Goal: Task Accomplishment & Management: Manage account settings

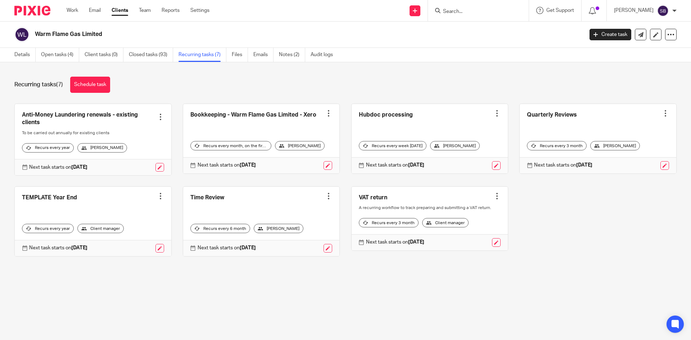
click at [474, 13] on input "Search" at bounding box center [474, 12] width 65 height 6
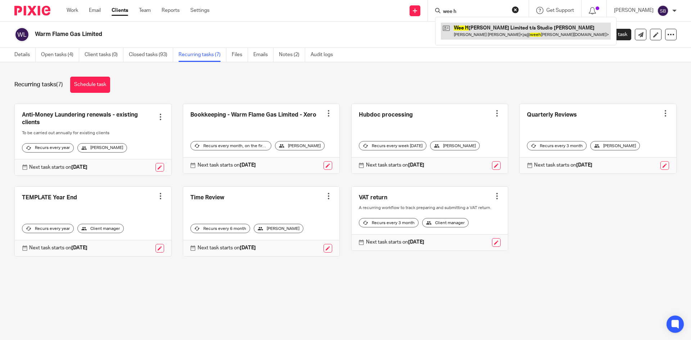
type input "wee h"
click at [486, 29] on link at bounding box center [526, 31] width 170 height 17
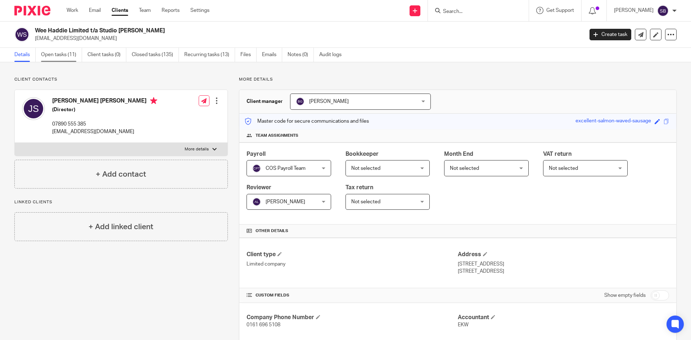
click at [60, 53] on link "Open tasks (11)" at bounding box center [61, 55] width 41 height 14
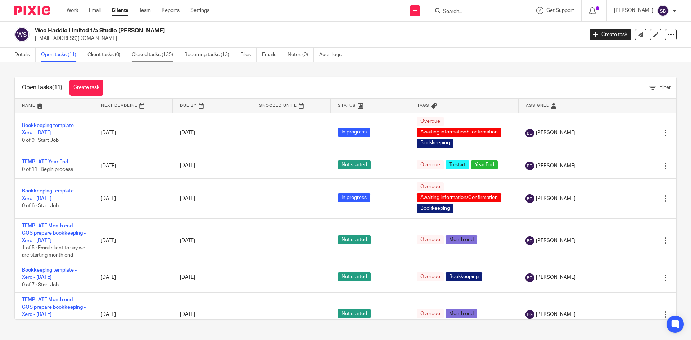
click at [151, 57] on link "Closed tasks (135)" at bounding box center [155, 55] width 47 height 14
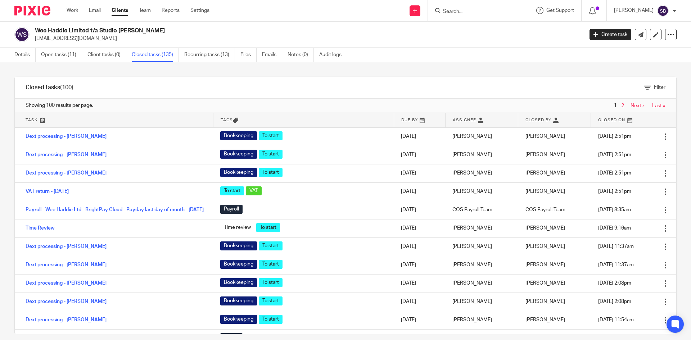
click at [42, 89] on h1 "Closed tasks (100)" at bounding box center [50, 88] width 48 height 8
click at [32, 120] on link at bounding box center [114, 120] width 198 height 14
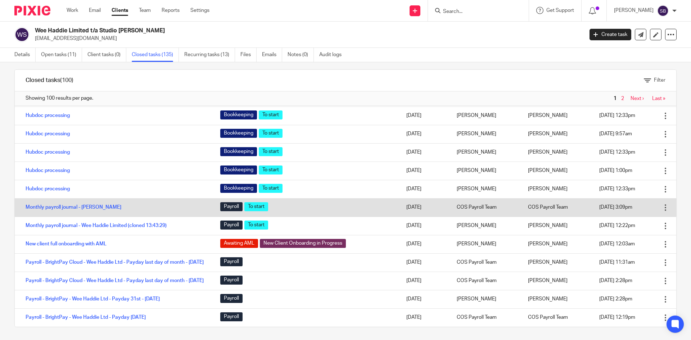
scroll to position [9, 0]
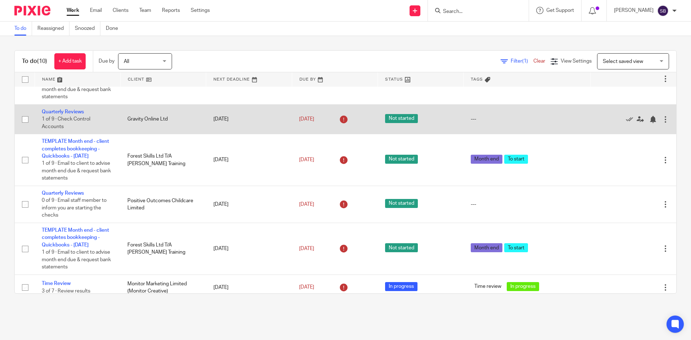
scroll to position [211, 0]
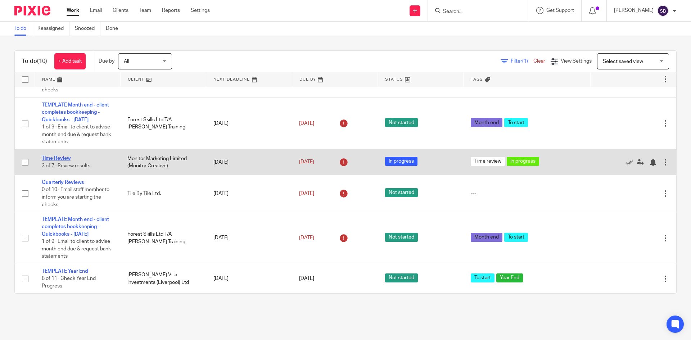
click at [68, 156] on link "Time Review" at bounding box center [56, 158] width 29 height 5
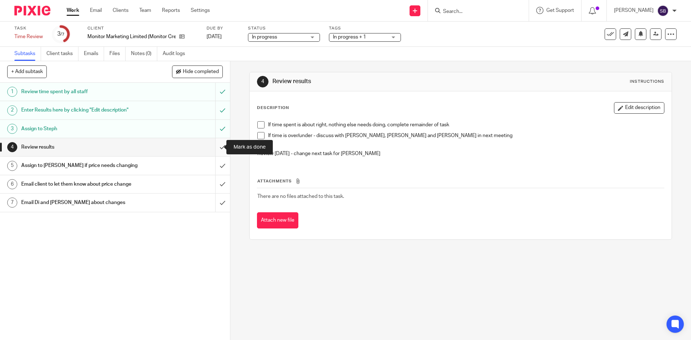
click at [216, 146] on input "submit" at bounding box center [115, 147] width 230 height 18
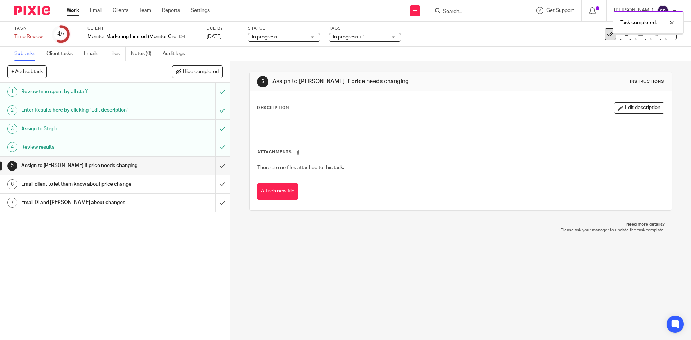
click at [607, 36] on icon at bounding box center [610, 34] width 7 height 7
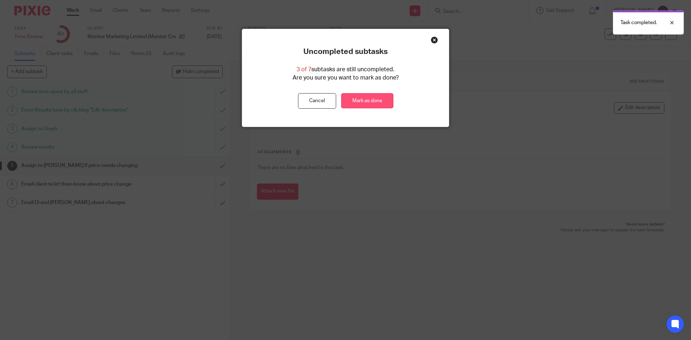
click at [372, 101] on link "Mark as done" at bounding box center [367, 100] width 52 height 15
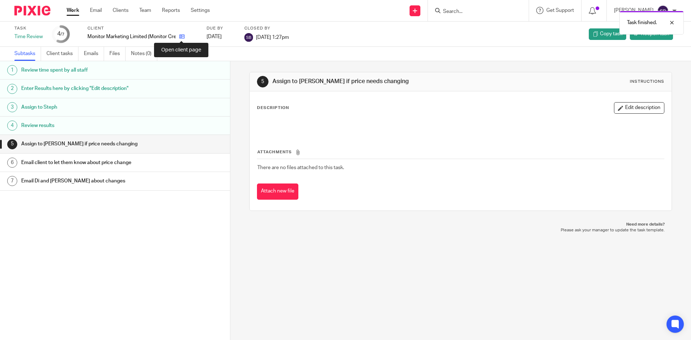
click at [182, 37] on icon at bounding box center [181, 36] width 5 height 5
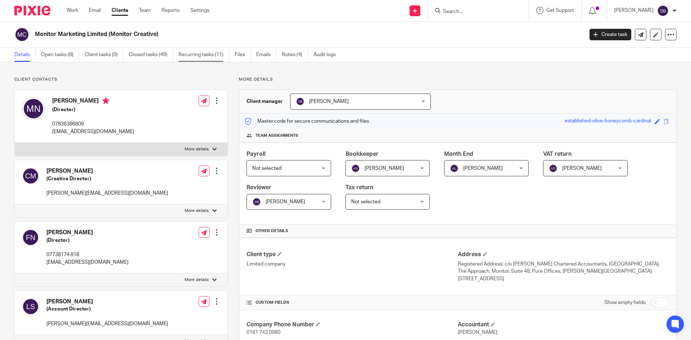
click at [187, 56] on link "Recurring tasks (11)" at bounding box center [203, 55] width 51 height 14
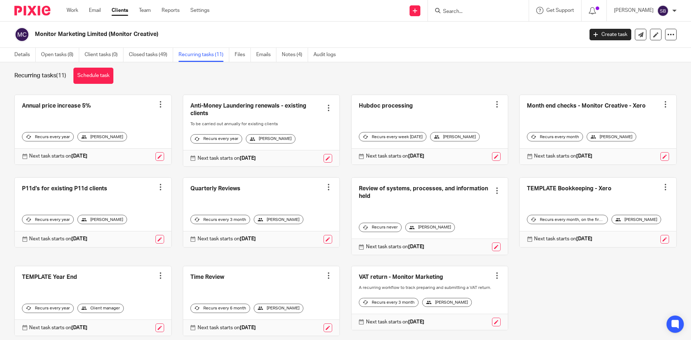
scroll to position [36, 0]
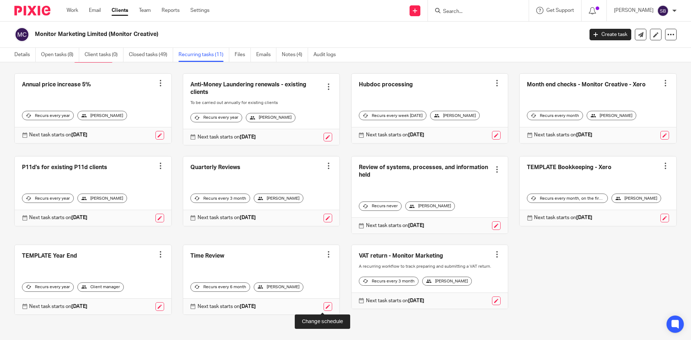
click at [323, 305] on link at bounding box center [327, 306] width 9 height 9
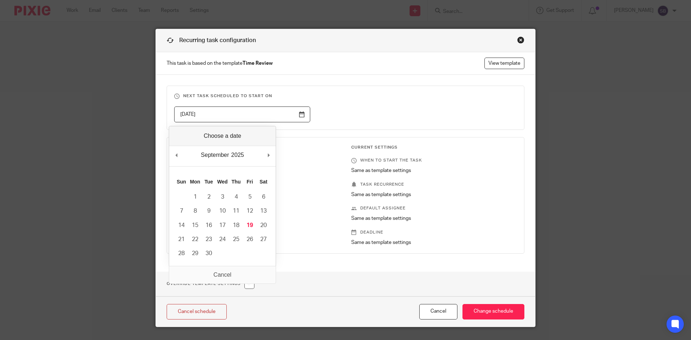
click at [299, 114] on input "2026-02-23" at bounding box center [242, 114] width 136 height 16
type input "2025-10-01"
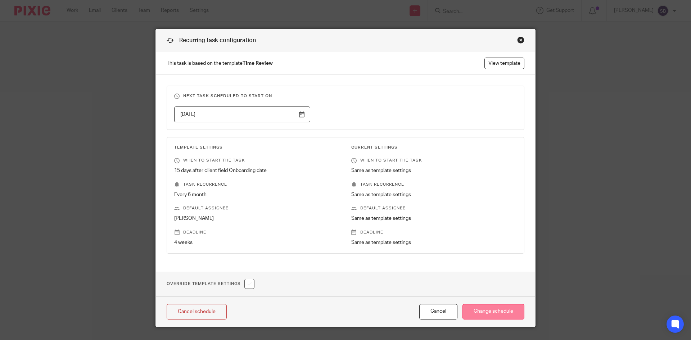
click at [491, 312] on input "Change schedule" at bounding box center [493, 311] width 62 height 15
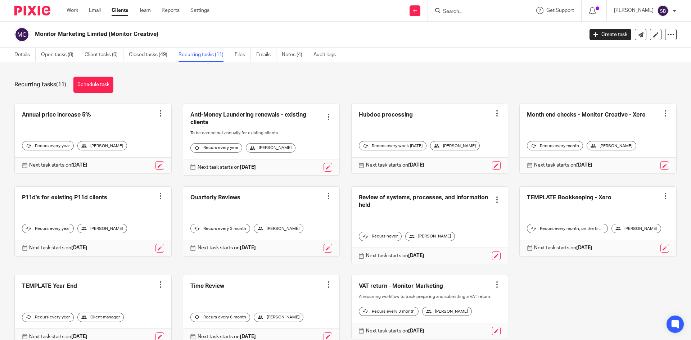
click at [481, 13] on input "Search" at bounding box center [474, 12] width 65 height 6
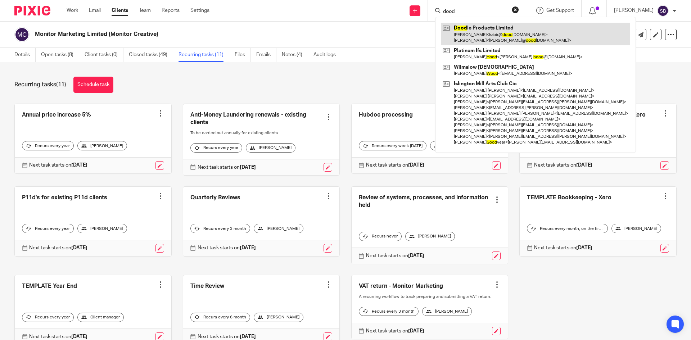
type input "dood"
click at [486, 25] on link at bounding box center [535, 34] width 189 height 22
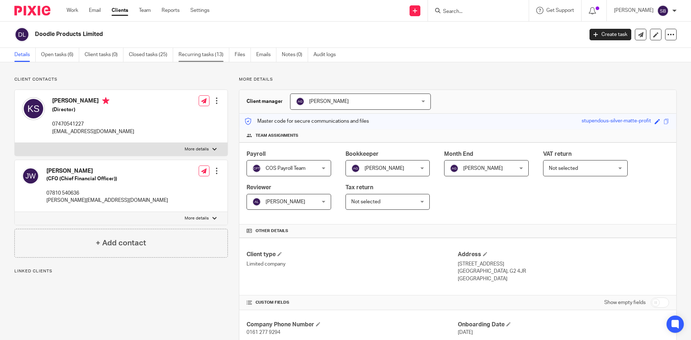
click at [210, 53] on link "Recurring tasks (13)" at bounding box center [203, 55] width 51 height 14
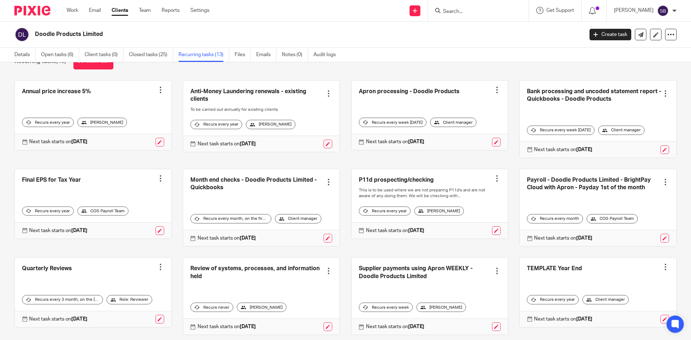
scroll to position [36, 0]
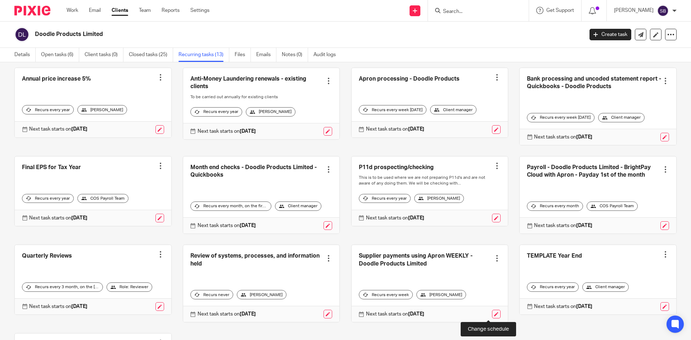
click at [492, 315] on link at bounding box center [496, 314] width 9 height 9
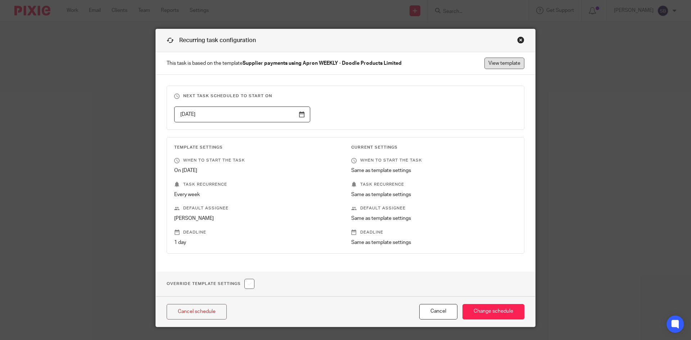
click at [513, 64] on link "View template" at bounding box center [504, 64] width 40 height 12
click at [517, 38] on div "Close this dialog window" at bounding box center [520, 39] width 7 height 7
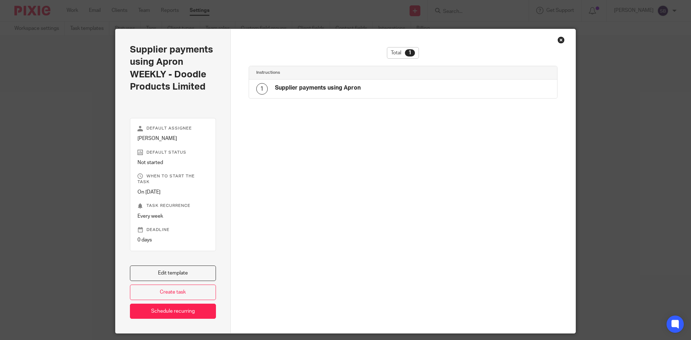
click at [296, 84] on h4 "Supplier payments using Apron" at bounding box center [318, 88] width 86 height 8
click at [291, 85] on h4 "Supplier payments using Apron" at bounding box center [318, 88] width 86 height 8
drag, startPoint x: 182, startPoint y: 265, endPoint x: 209, endPoint y: 233, distance: 42.6
click at [182, 265] on link "Edit template" at bounding box center [173, 272] width 86 height 15
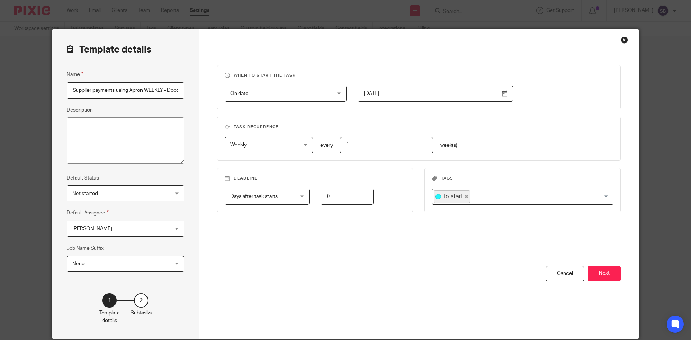
scroll to position [0, 46]
click at [612, 278] on button "Next" at bounding box center [603, 273] width 33 height 15
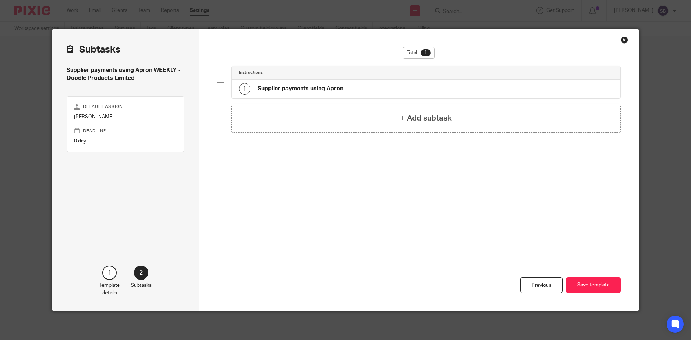
click at [273, 92] on h4 "Supplier payments using Apron" at bounding box center [301, 89] width 86 height 8
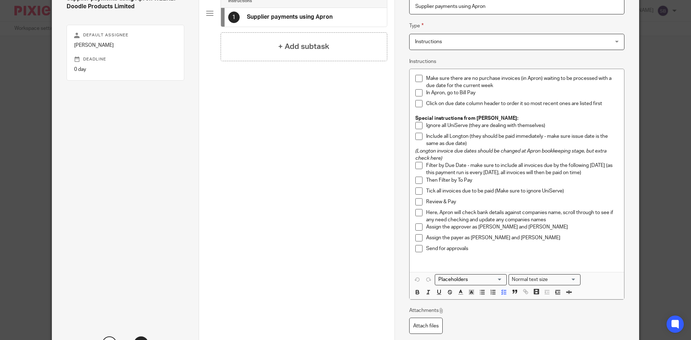
scroll to position [72, 0]
click at [475, 249] on p "Send for approvals" at bounding box center [522, 248] width 192 height 7
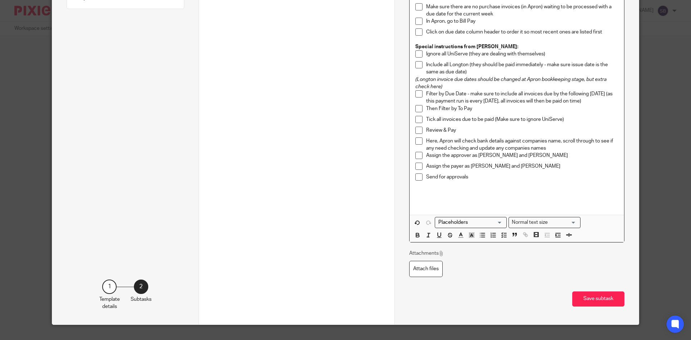
scroll to position [144, 0]
click at [418, 233] on icon "button" at bounding box center [417, 234] width 6 height 6
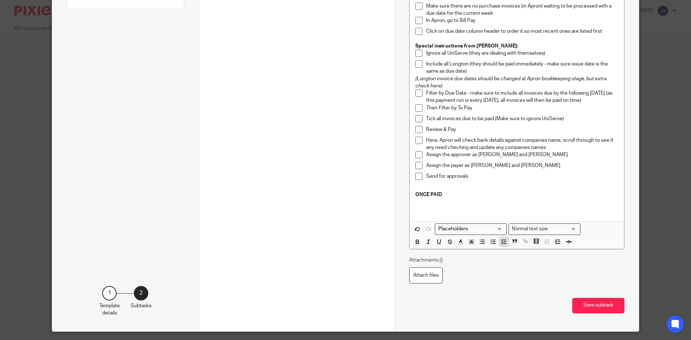
click at [504, 241] on icon "button" at bounding box center [503, 242] width 6 height 6
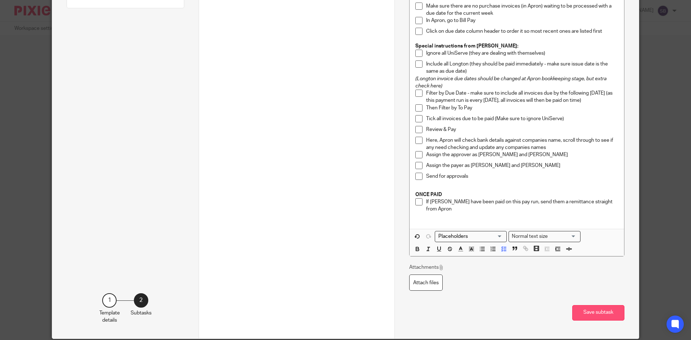
click at [598, 312] on button "Save subtask" at bounding box center [598, 312] width 52 height 15
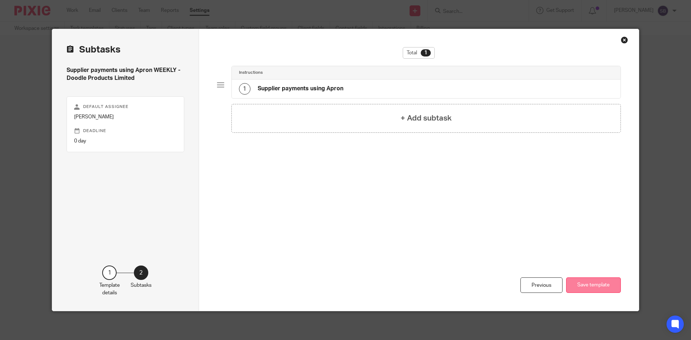
click at [591, 285] on button "Save template" at bounding box center [593, 284] width 55 height 15
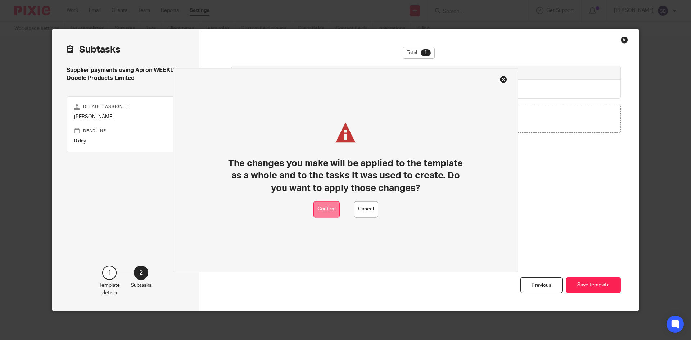
click at [334, 207] on button "Confirm" at bounding box center [326, 209] width 26 height 16
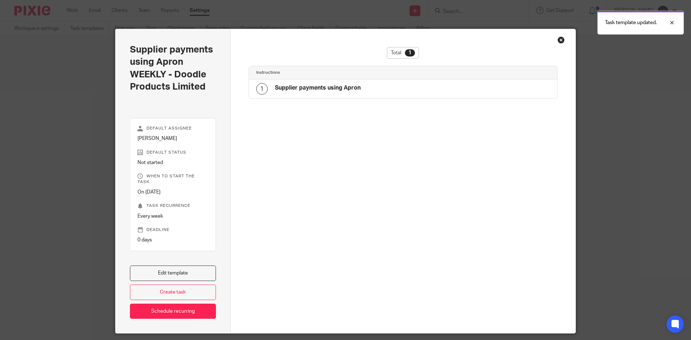
click at [558, 41] on div "Close this dialog window" at bounding box center [560, 39] width 7 height 7
